Goal: Task Accomplishment & Management: Manage account settings

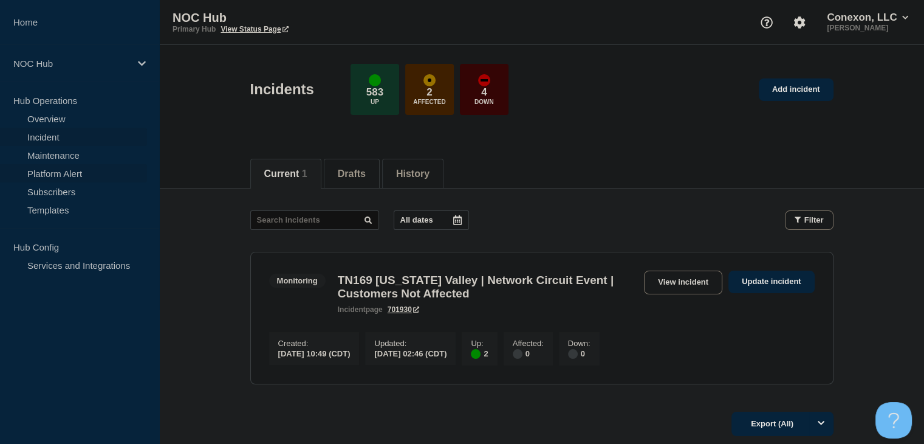
click at [61, 166] on link "Platform Alert" at bounding box center [73, 173] width 147 height 18
click at [58, 156] on link "Maintenance" at bounding box center [73, 155] width 147 height 18
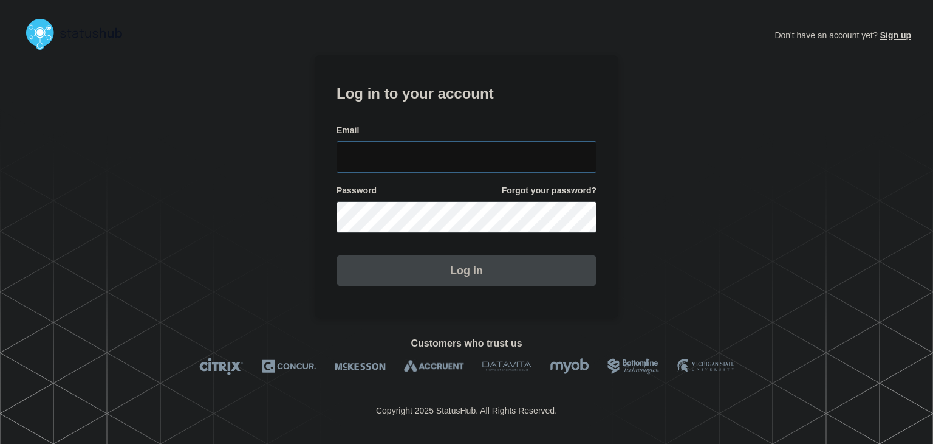
type input "amanda.mckeehan@conexon.us"
click at [427, 256] on button "Log in" at bounding box center [467, 271] width 260 height 32
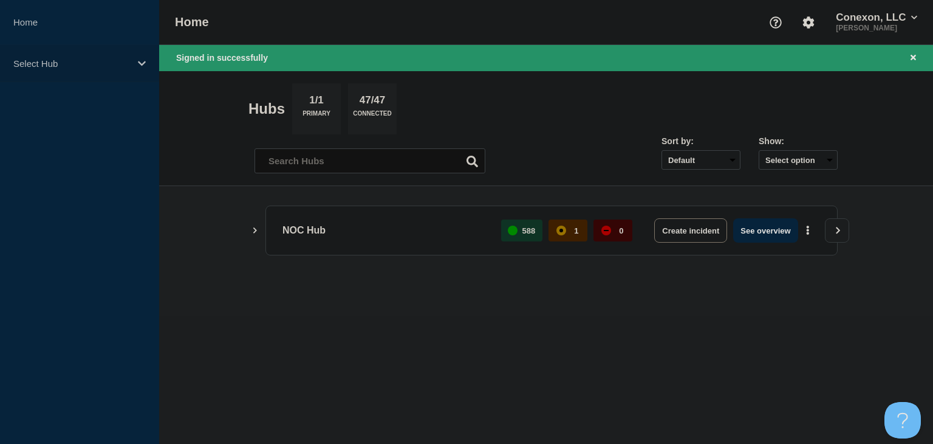
click at [96, 58] on p "Select Hub" at bounding box center [71, 63] width 117 height 10
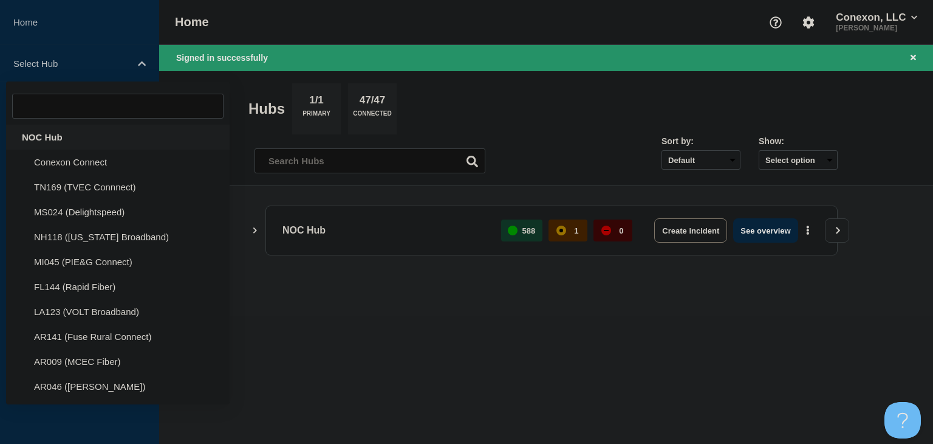
click at [59, 139] on div "NOC Hub" at bounding box center [118, 137] width 224 height 25
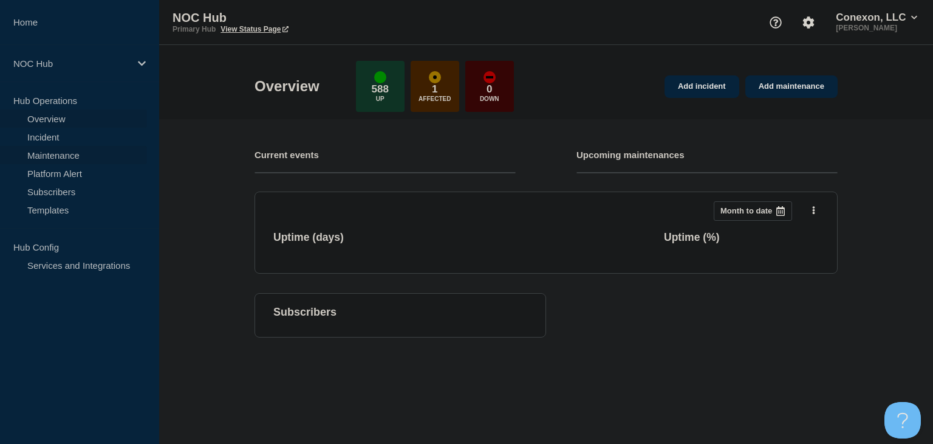
click at [63, 154] on link "Maintenance" at bounding box center [73, 155] width 147 height 18
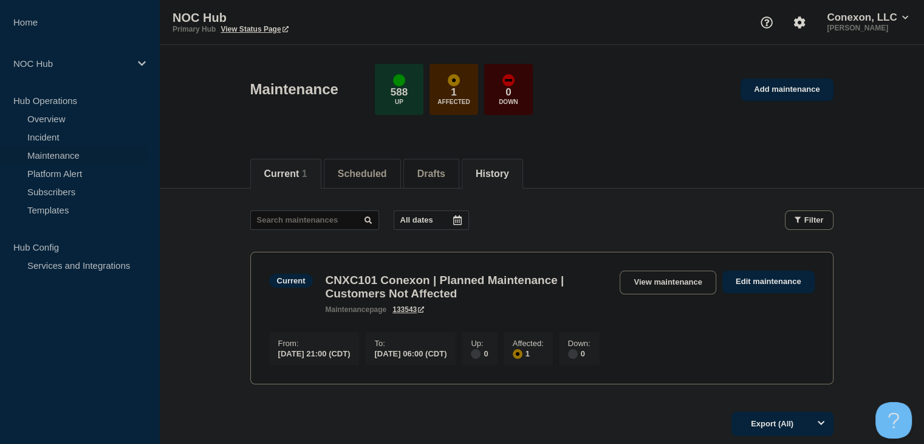
click at [497, 171] on button "History" at bounding box center [492, 173] width 33 height 11
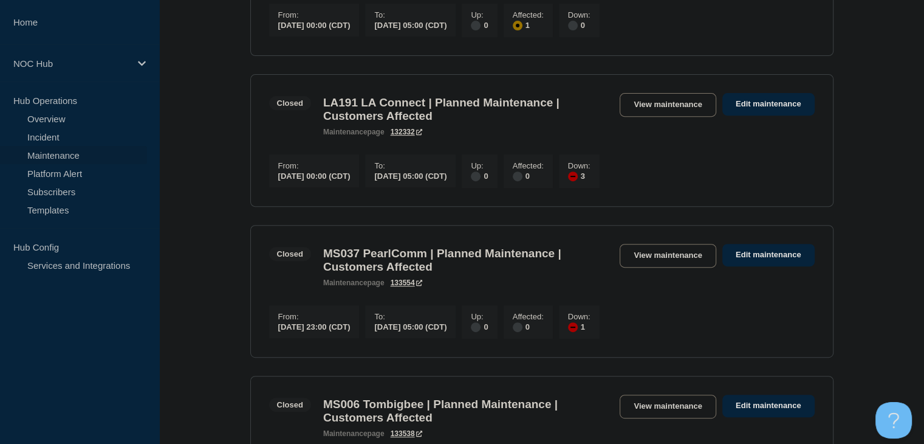
scroll to position [547, 0]
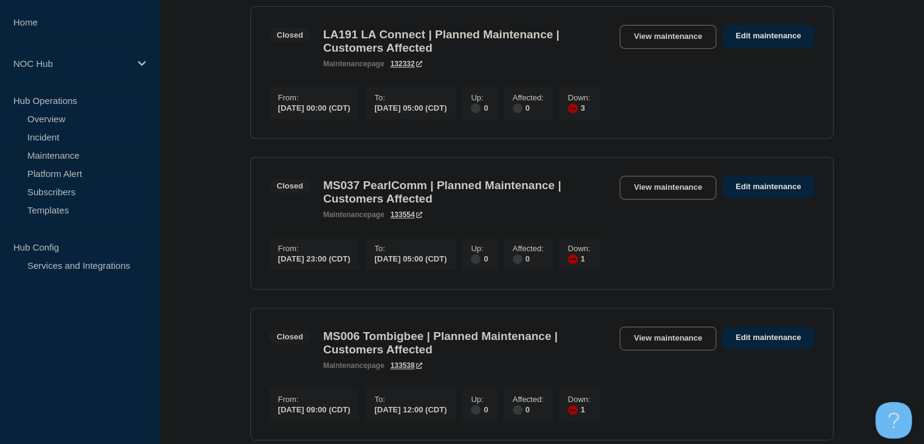
click at [645, 193] on section "Closed MS037 PearlComm | Planned Maintenance | Customers Affected maintenance p…" at bounding box center [541, 223] width 583 height 132
click at [648, 199] on link "View maintenance" at bounding box center [668, 188] width 96 height 24
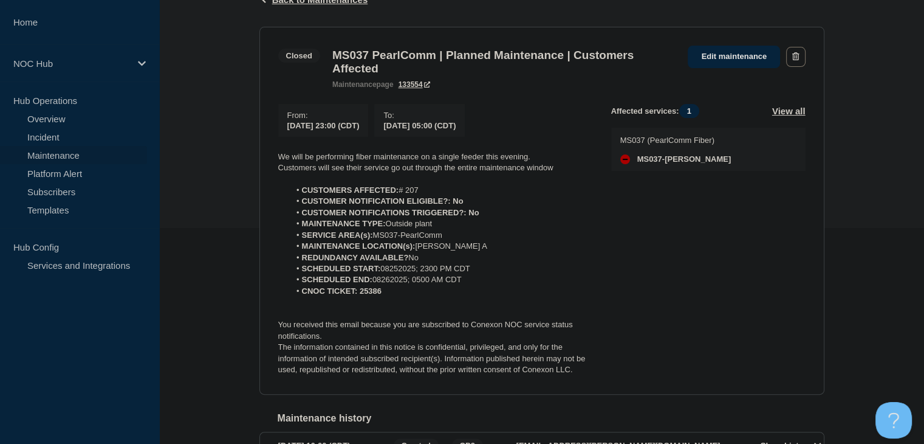
scroll to position [243, 0]
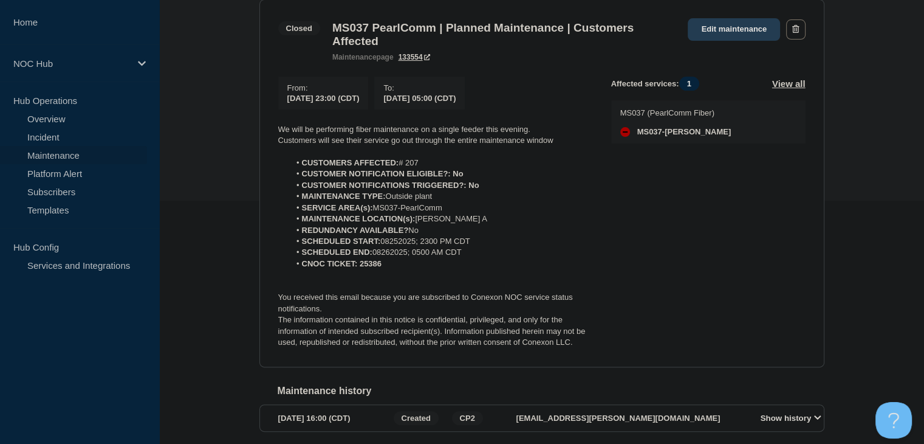
click at [723, 36] on link "Edit maintenance" at bounding box center [734, 29] width 92 height 22
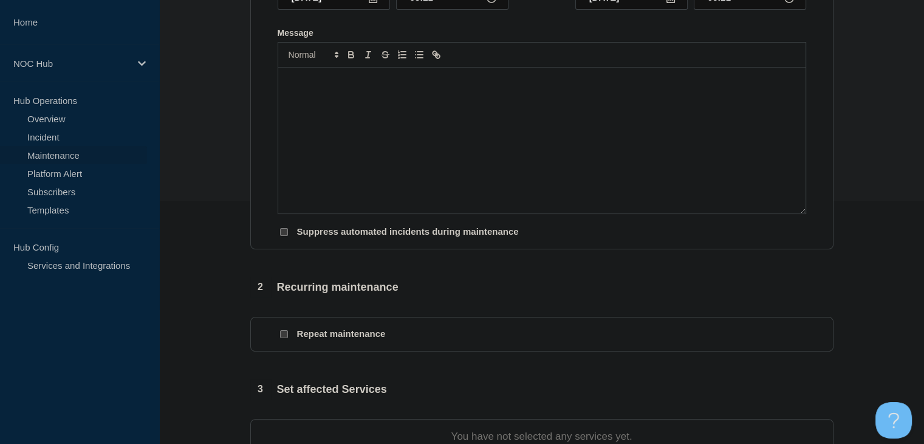
type input "MS037 PearlComm | Planned Maintenance | Customers Affected"
type input "2025-08-25"
type input "23:00"
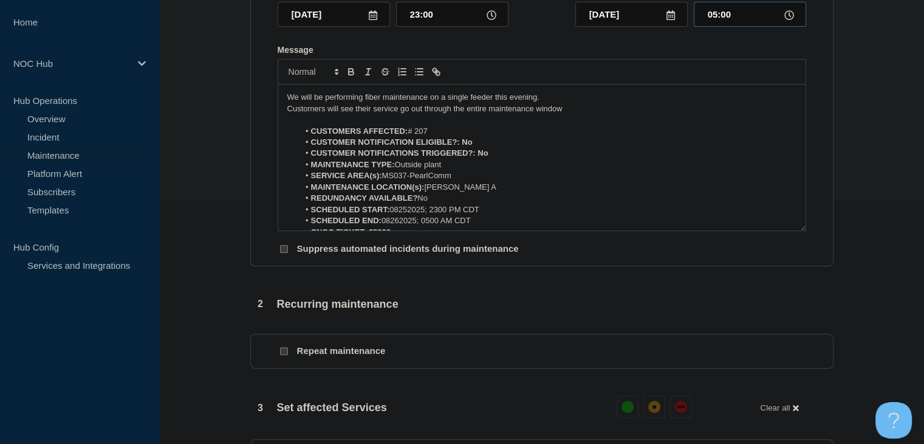
click at [712, 27] on input "05:00" at bounding box center [750, 14] width 112 height 25
type input "06:30"
click at [440, 226] on li "SCHEDULED END: 08262025; 0500 AM CDT" at bounding box center [548, 220] width 498 height 11
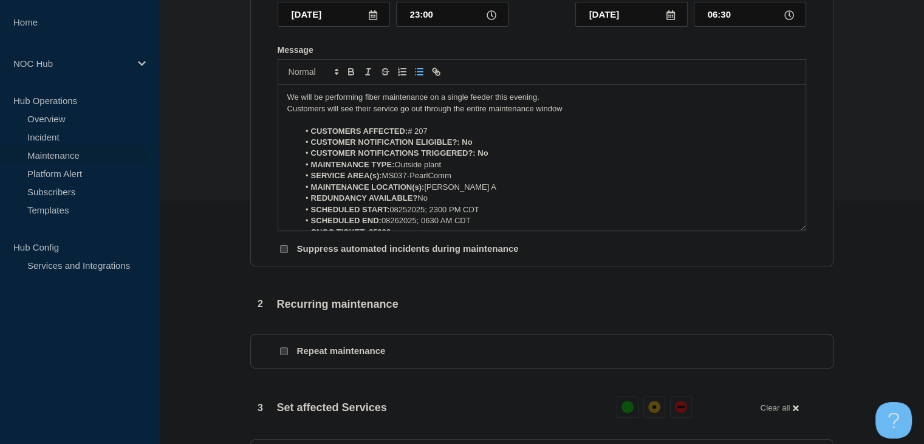
click at [577, 114] on p "Customers will see their service go out through the entire maintenance window" at bounding box center [541, 108] width 509 height 11
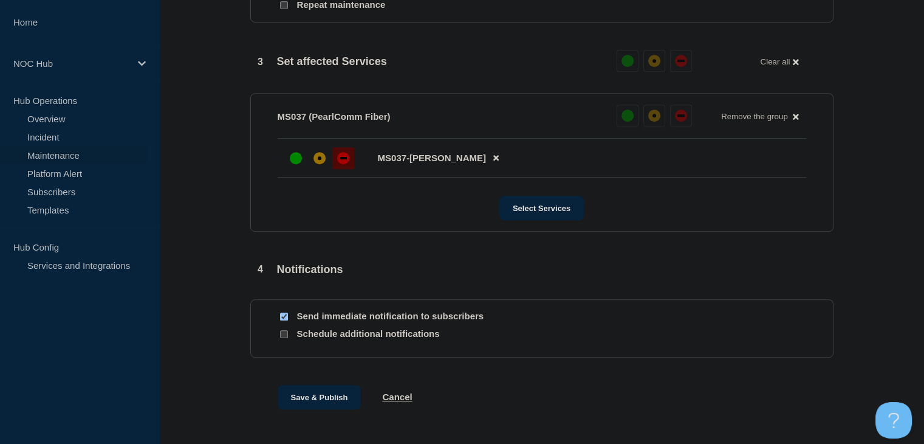
scroll to position [608, 0]
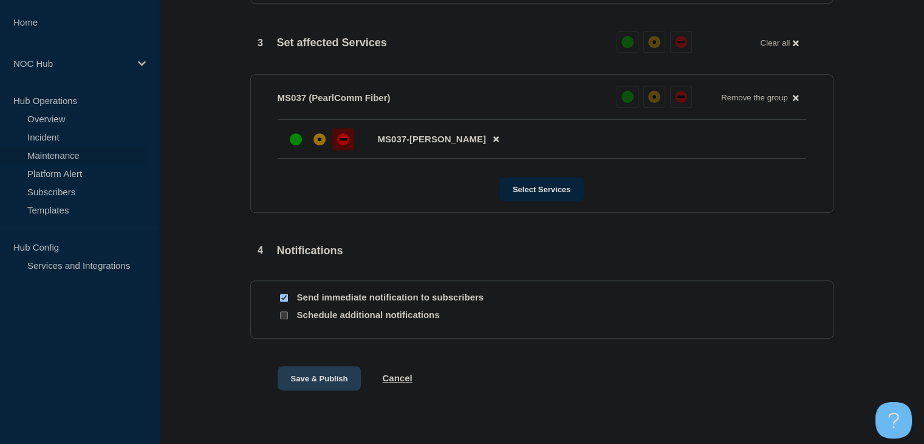
click at [300, 385] on button "Save & Publish" at bounding box center [320, 378] width 84 height 24
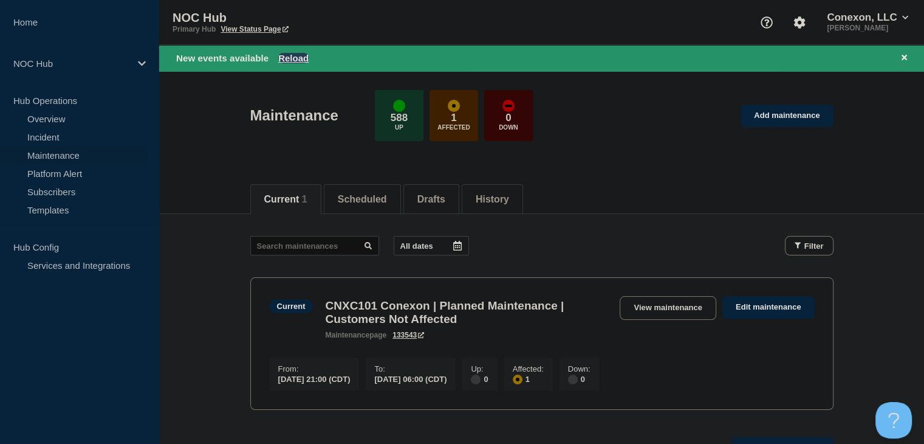
click at [301, 57] on button "Reload" at bounding box center [293, 58] width 30 height 10
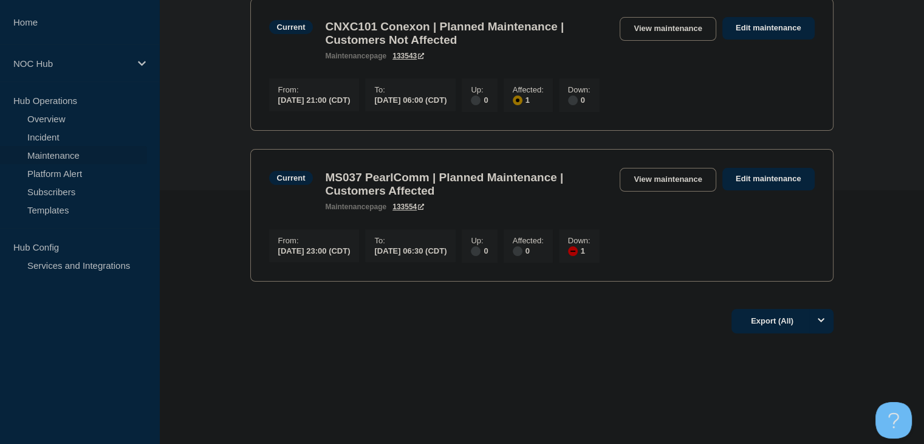
scroll to position [266, 0]
click at [49, 130] on link "Incident" at bounding box center [73, 137] width 147 height 18
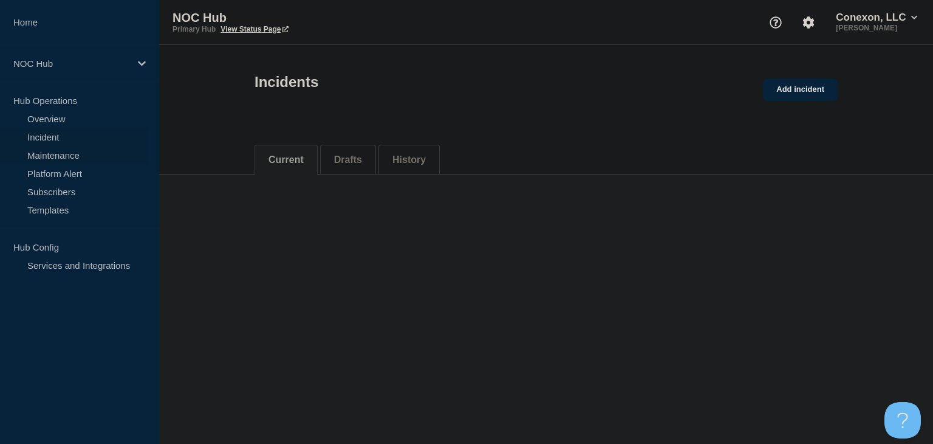
click at [44, 154] on link "Maintenance" at bounding box center [73, 155] width 147 height 18
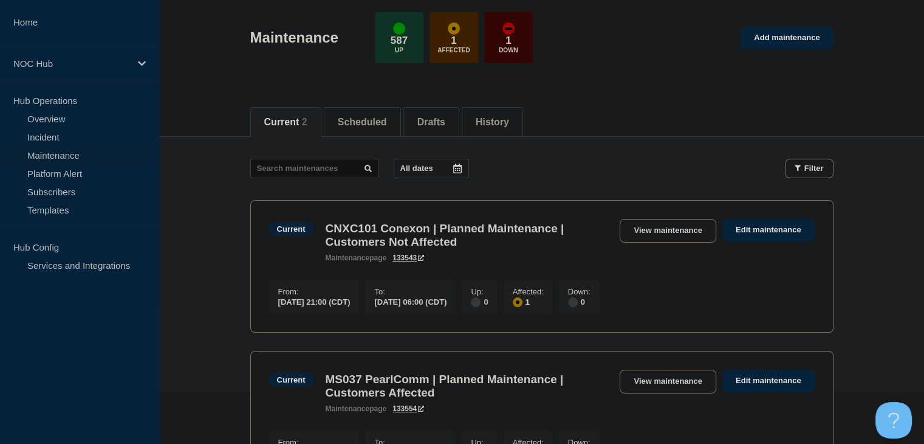
scroll to position [182, 0]
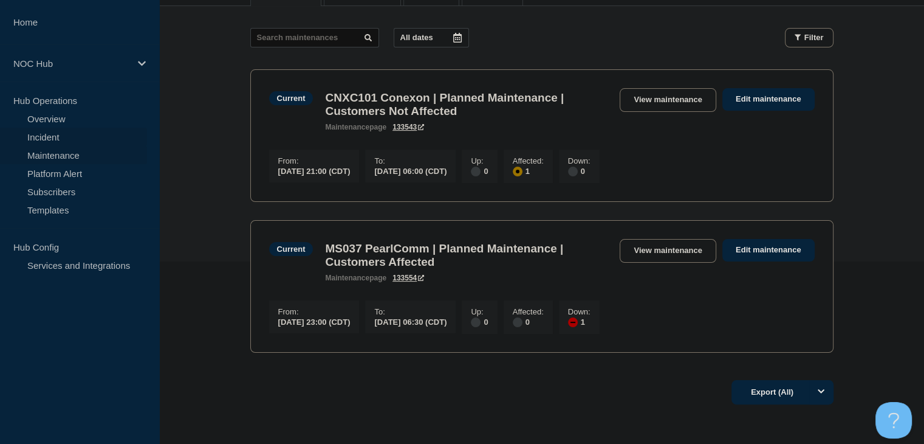
click at [40, 137] on link "Incident" at bounding box center [73, 137] width 147 height 18
